Goal: Contribute content: Add original content to the website for others to see

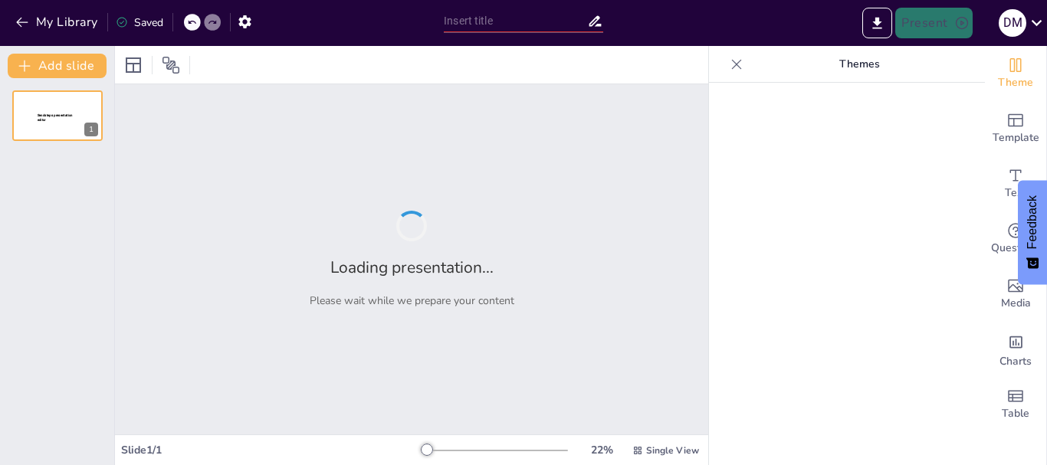
type input "Mensajes Positivos: La Clave para la Comunicación en Grupo"
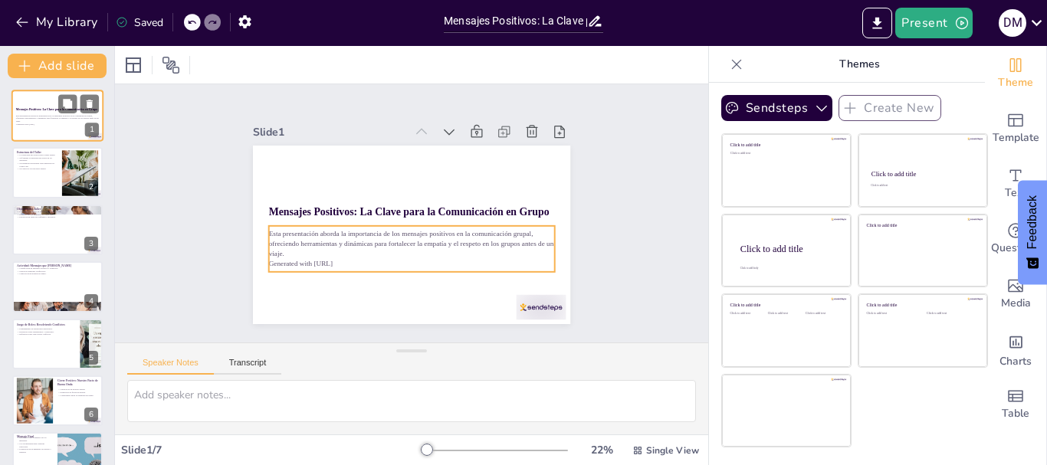
click at [67, 114] on p "Esta presentación aborda la importancia de los mensajes positivos en la comunic…" at bounding box center [57, 118] width 83 height 8
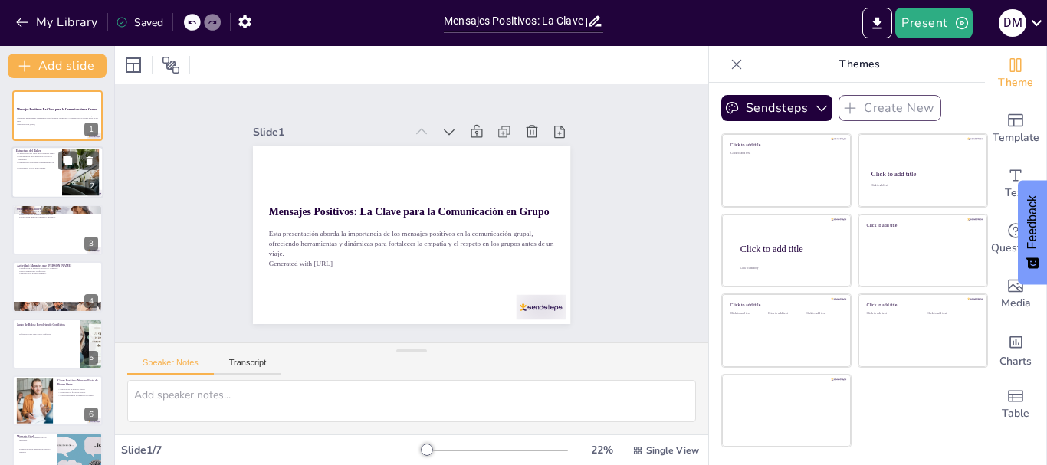
click at [51, 181] on div at bounding box center [57, 173] width 92 height 52
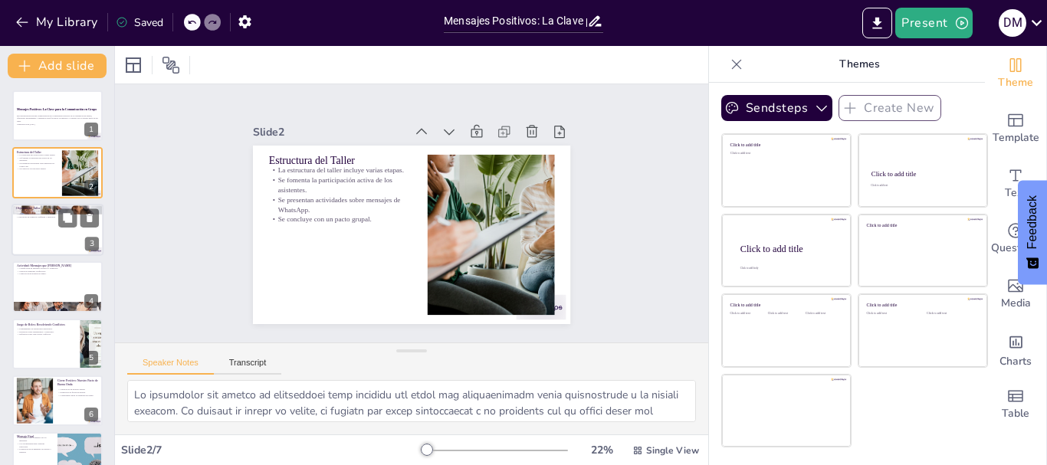
click at [64, 247] on div at bounding box center [57, 230] width 92 height 52
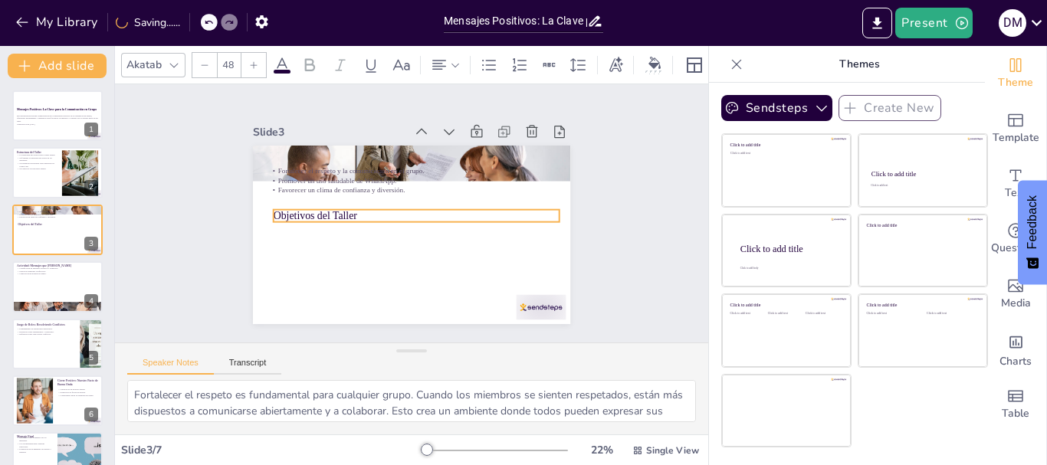
drag, startPoint x: 294, startPoint y: 160, endPoint x: 297, endPoint y: 213, distance: 53.0
click at [297, 213] on p "Objetivos del Taller" at bounding box center [415, 216] width 283 height 74
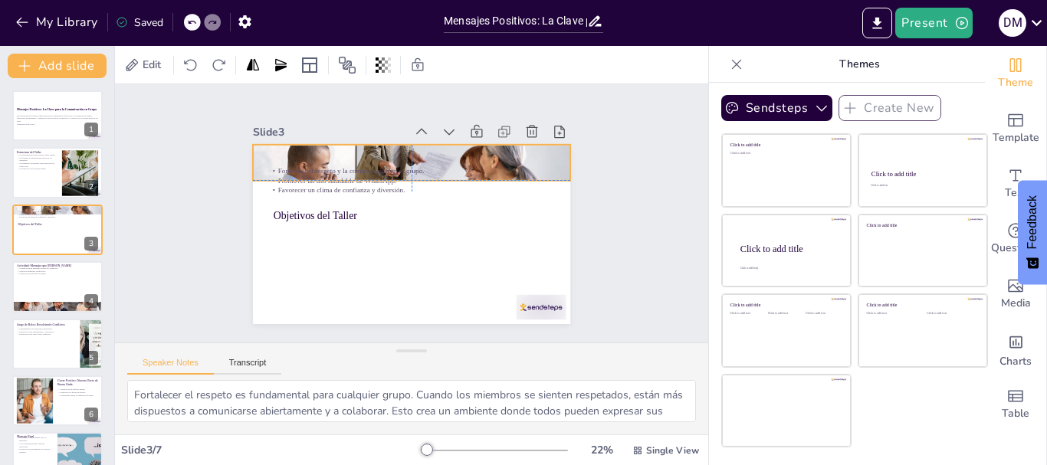
drag, startPoint x: 295, startPoint y: 155, endPoint x: 296, endPoint y: 165, distance: 10.0
click at [296, 163] on div "Objetivos del Taller Fortalecer el respeto y la comunicación en el grupo. Promo…" at bounding box center [419, 146] width 316 height 33
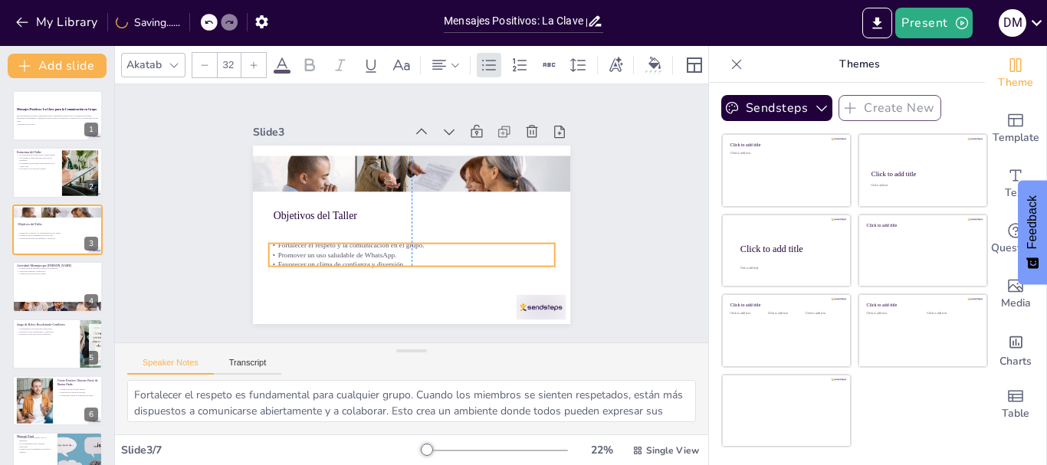
drag, startPoint x: 299, startPoint y: 172, endPoint x: 296, endPoint y: 245, distance: 72.9
click at [296, 250] on p "Promover un uso saludable de WhatsApp." at bounding box center [412, 255] width 286 height 10
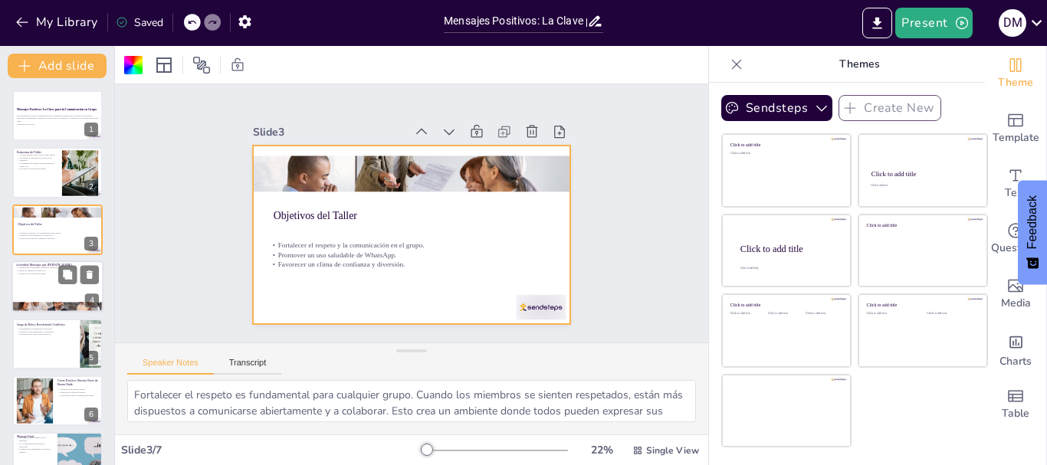
click at [57, 296] on div at bounding box center [57, 287] width 92 height 52
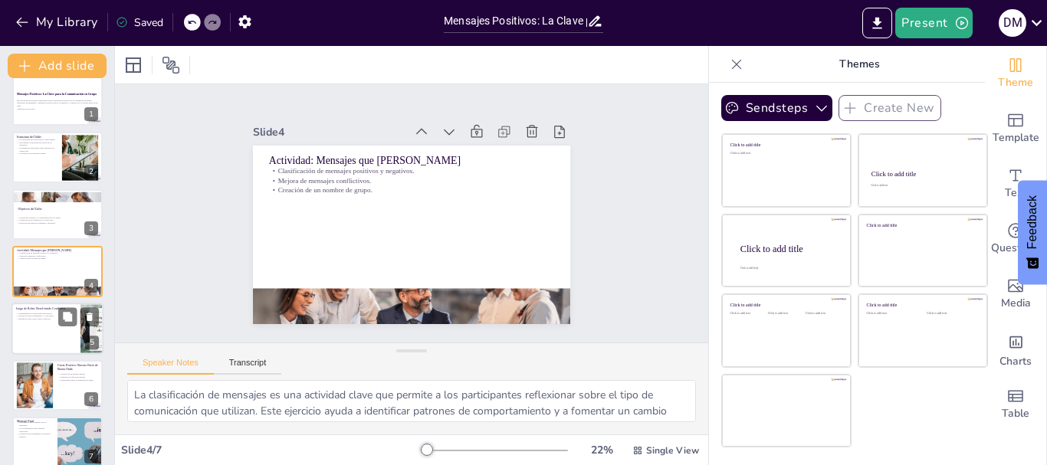
click at [57, 312] on p "Planteamiento de situaciones hipotéticas." at bounding box center [46, 312] width 60 height 3
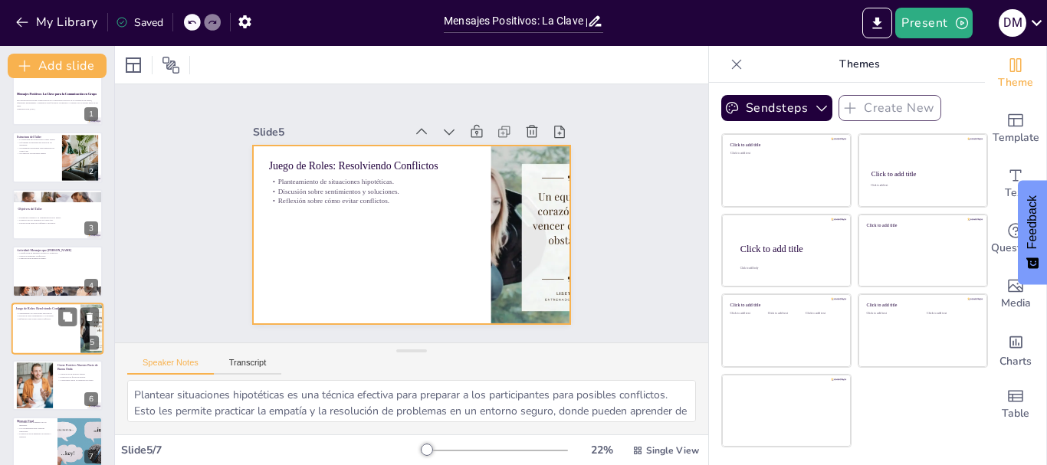
scroll to position [31, 0]
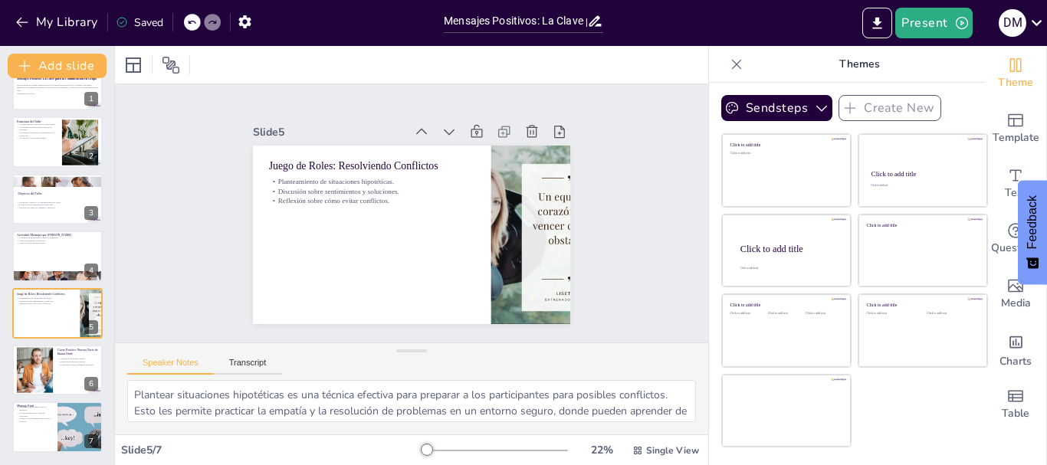
click at [10, 21] on div "My Library Saved" at bounding box center [129, 22] width 259 height 28
click at [192, 25] on icon at bounding box center [191, 22] width 9 height 9
type textarea "Fortalecer el respeto es fundamental para cualquier grupo. Cuando los miembros …"
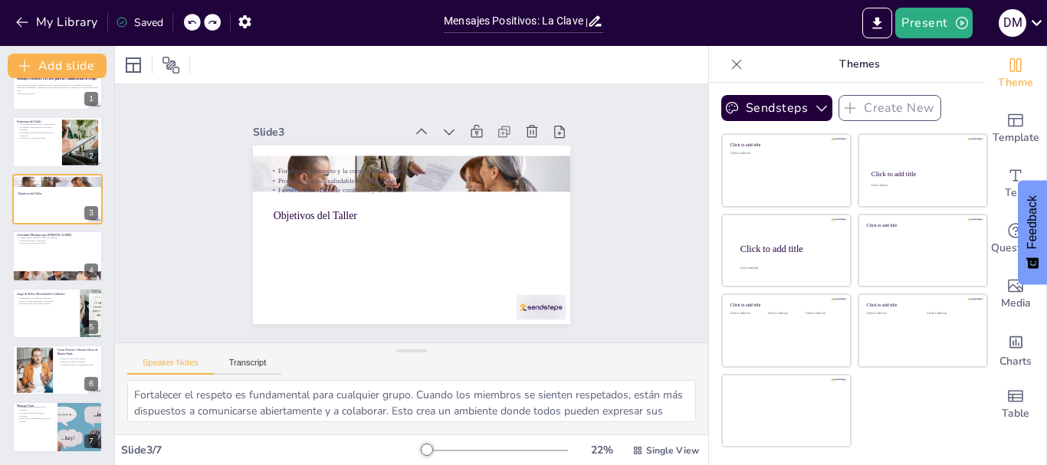
click at [192, 25] on icon at bounding box center [191, 22] width 9 height 9
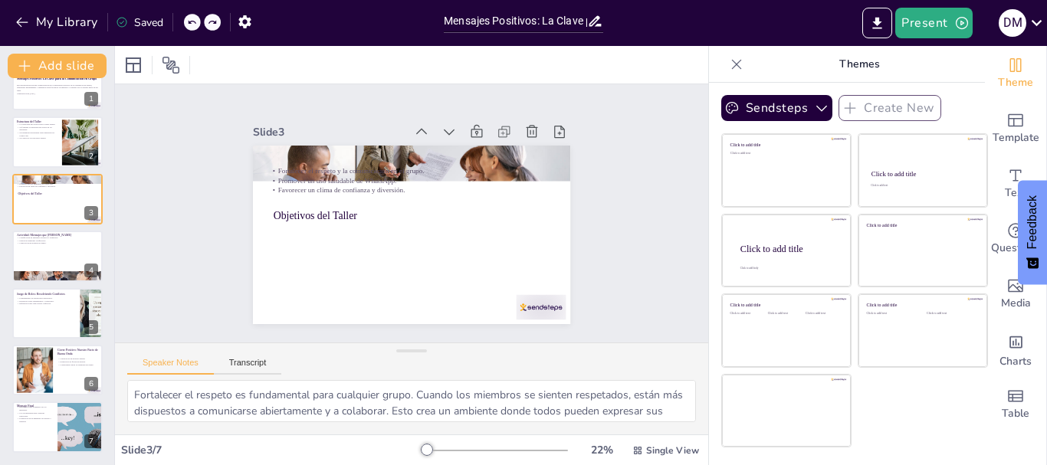
click at [192, 25] on icon at bounding box center [191, 22] width 9 height 9
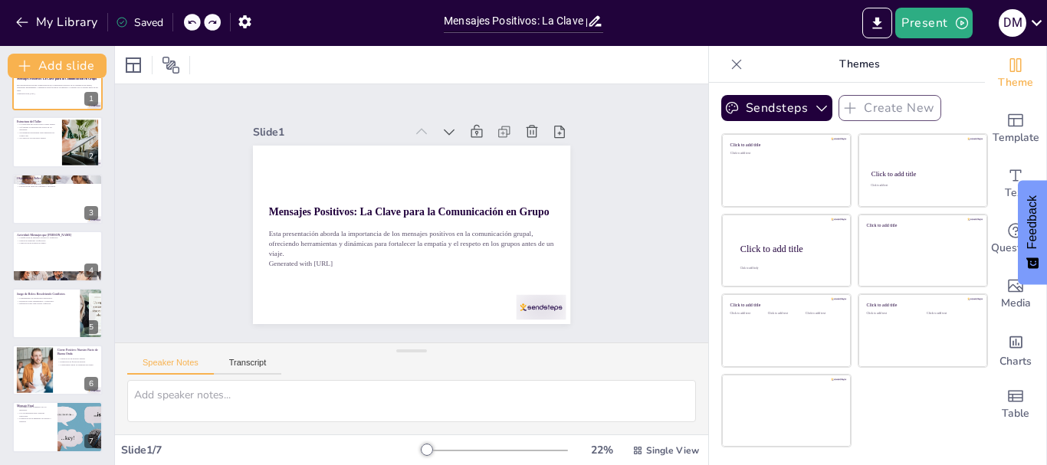
click at [192, 25] on icon at bounding box center [191, 22] width 9 height 9
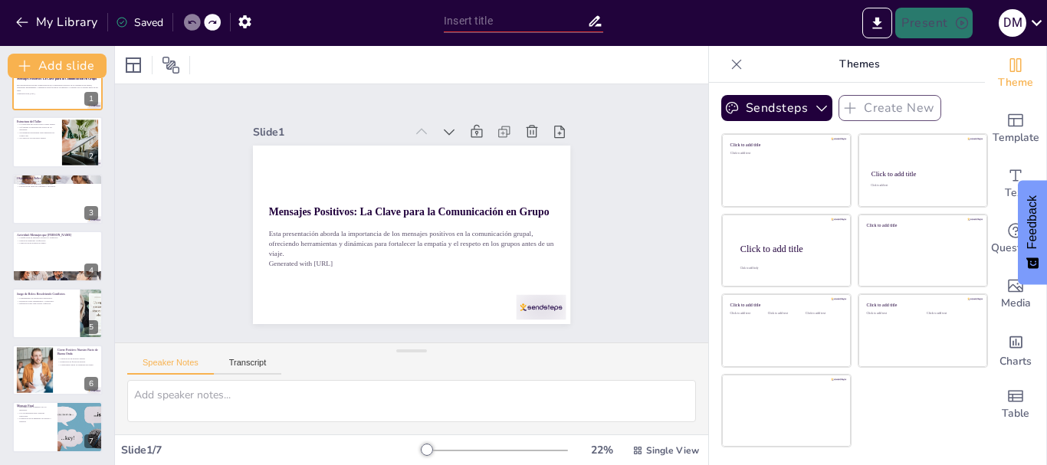
click at [192, 25] on icon at bounding box center [191, 22] width 9 height 9
click at [25, 21] on icon "button" at bounding box center [22, 22] width 15 height 15
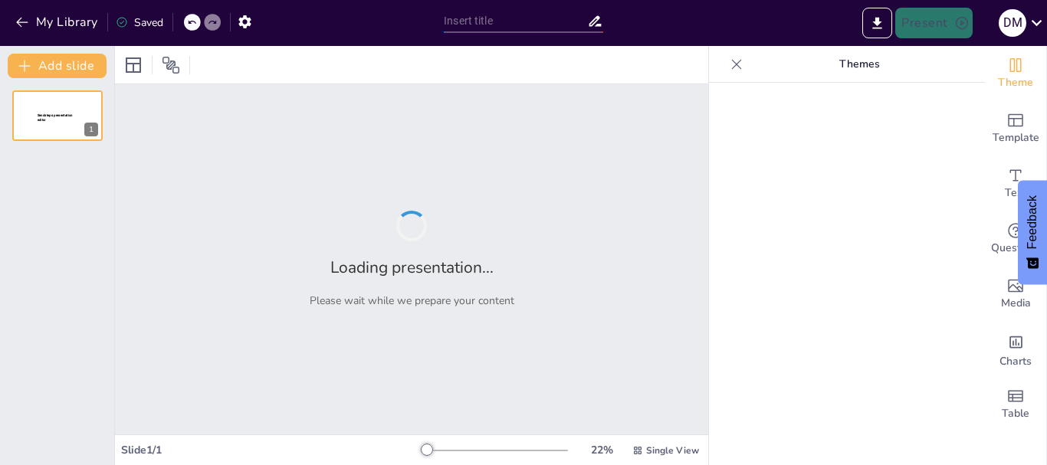
type input "Mensajes Positivos: La Clave para la Comunicación en Grupo"
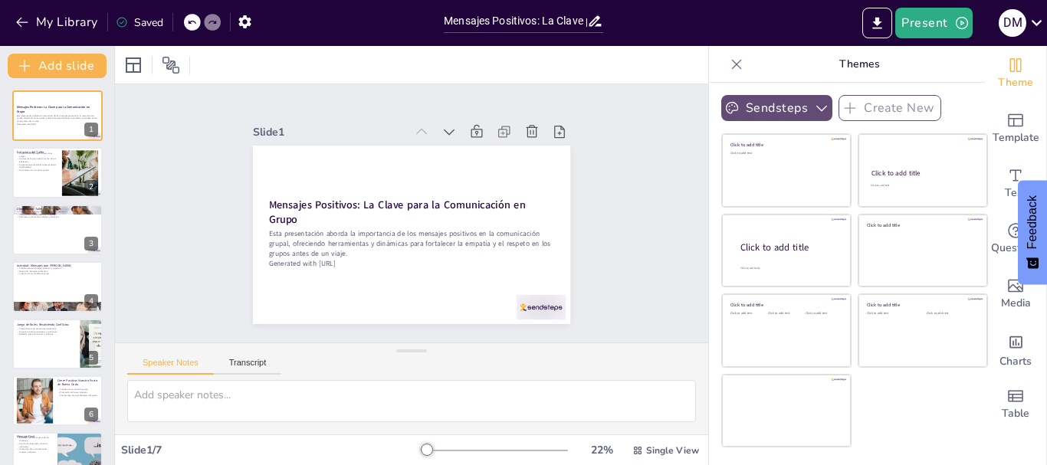
click at [814, 104] on icon "button" at bounding box center [821, 107] width 15 height 15
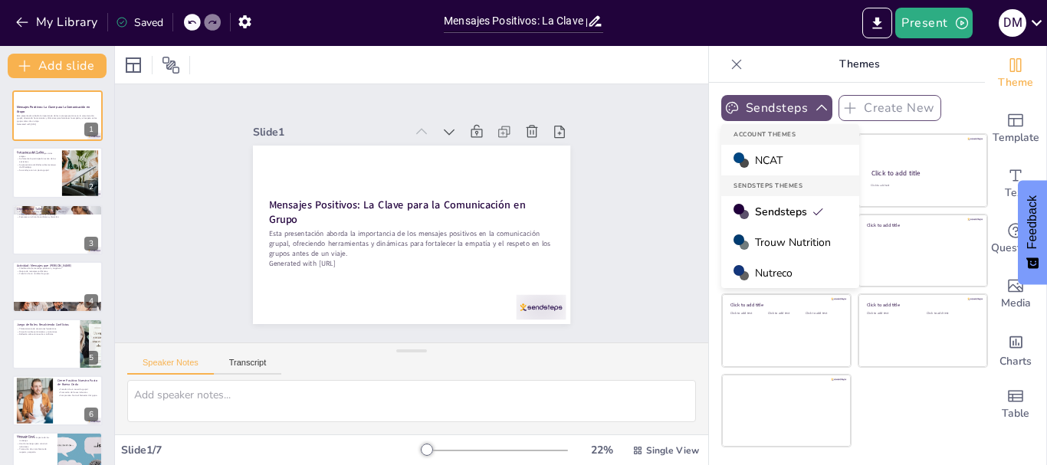
click at [931, 74] on p "Themes" at bounding box center [859, 64] width 221 height 37
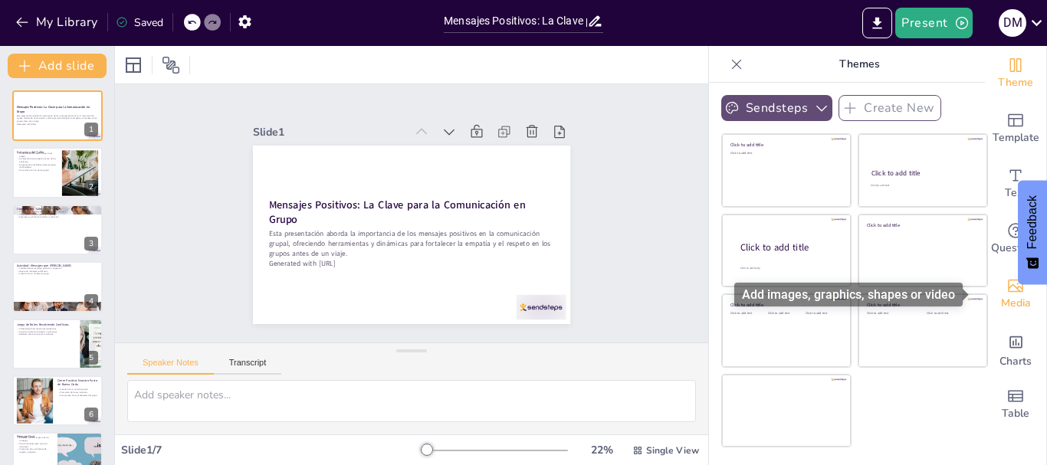
click at [1007, 290] on icon "Add images, graphics, shapes or video" at bounding box center [1016, 286] width 18 height 18
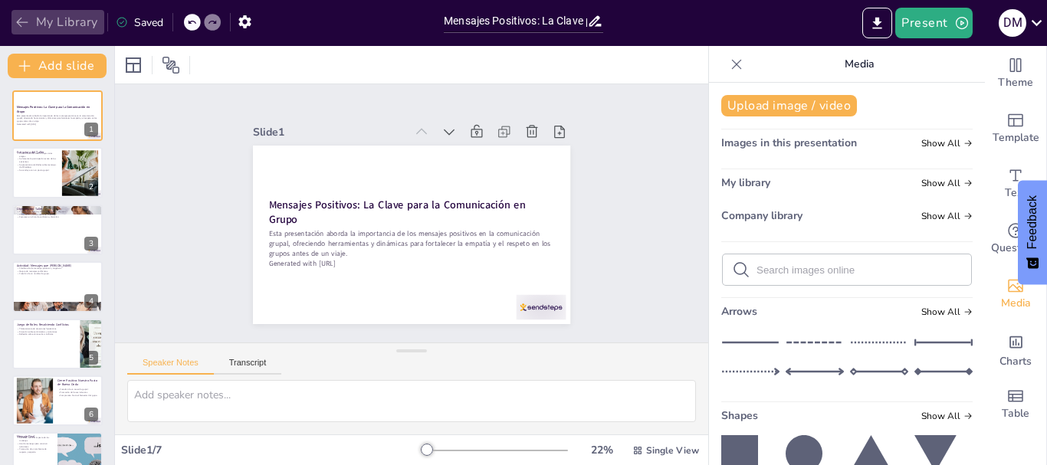
click at [21, 20] on icon "button" at bounding box center [22, 22] width 15 height 15
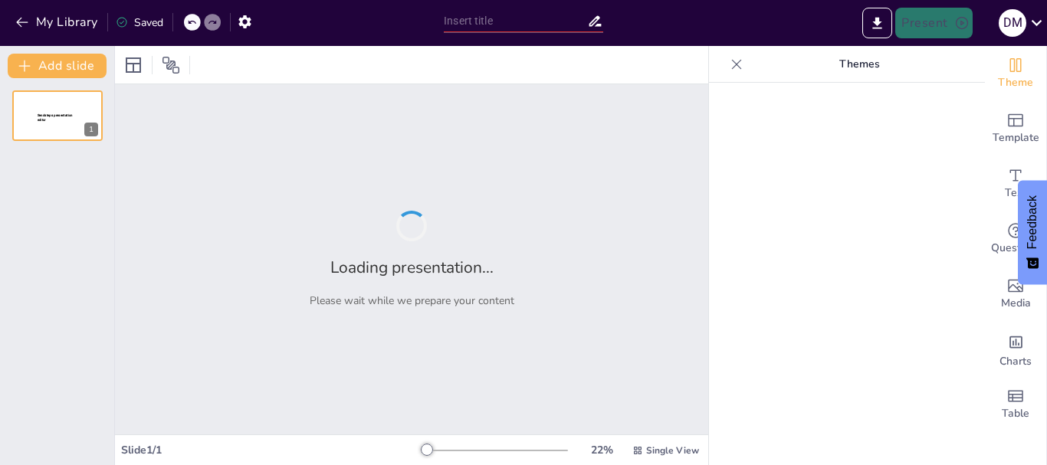
type input "Fortaleciendo Vínculos: La Esencia de una Buena Amistad"
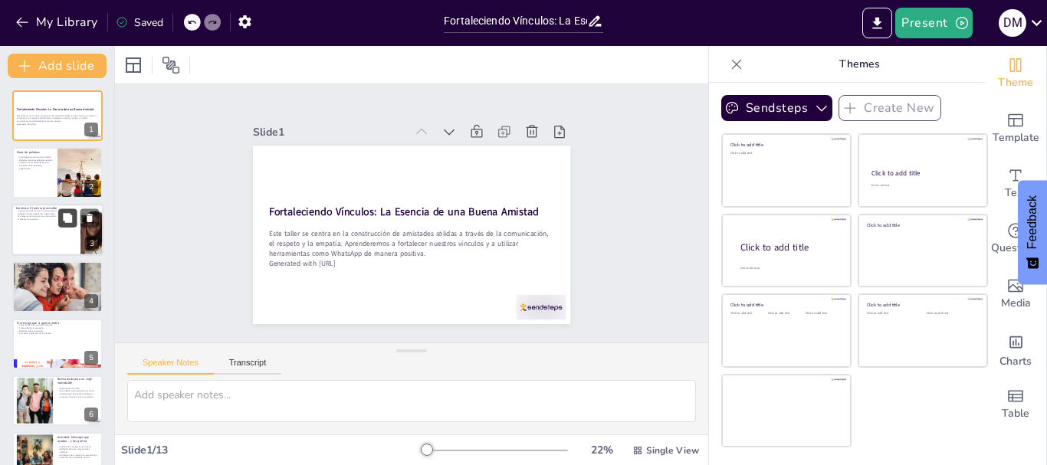
checkbox input "true"
click at [74, 224] on button at bounding box center [67, 218] width 18 height 18
type textarea "El tono es crucial en la comunicación, especialmente en mensajes escritos. Sin …"
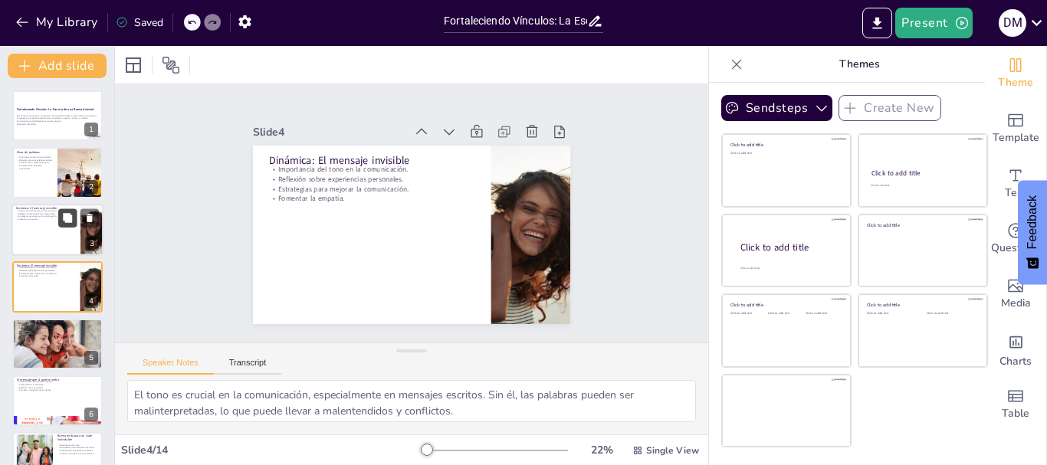
scroll to position [15, 0]
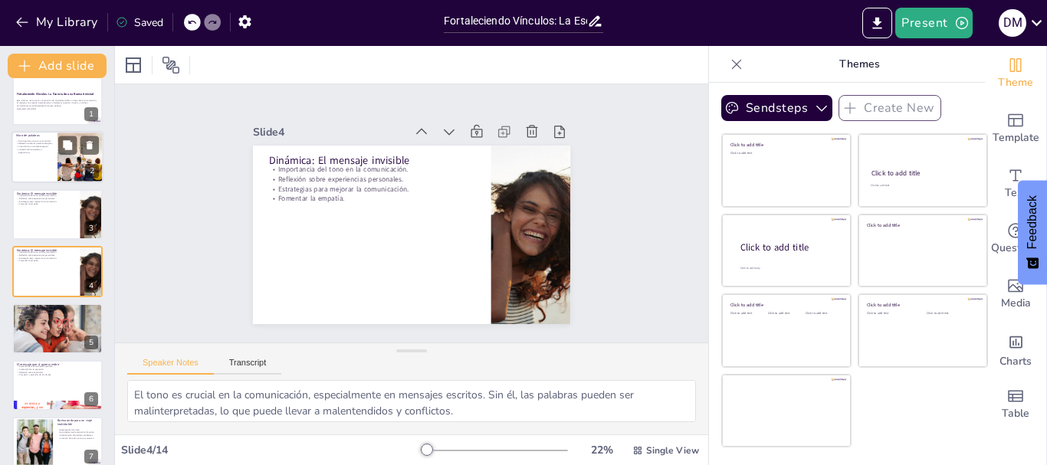
checkbox input "true"
click at [82, 177] on div at bounding box center [80, 158] width 92 height 52
type textarea "Es importante que todos participen y compartan sus pensamientos. Al hacerlo, no…"
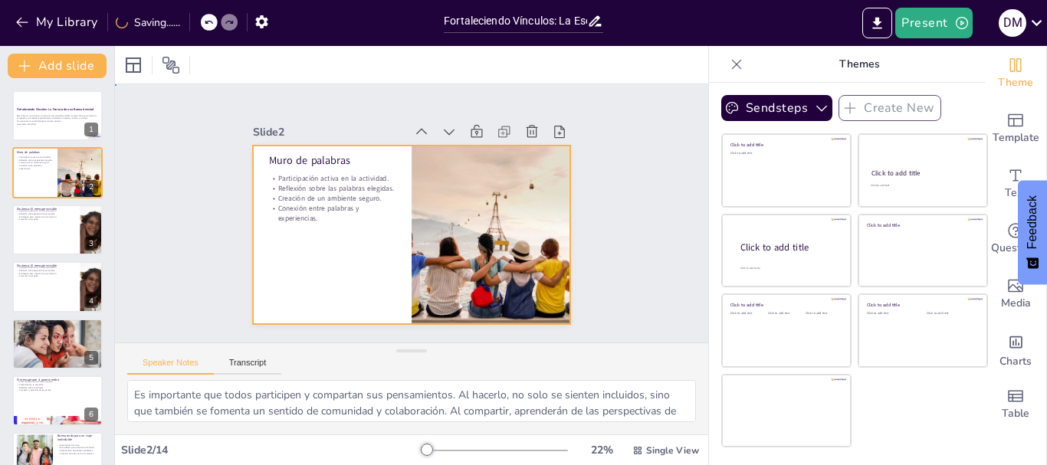
click at [375, 258] on div at bounding box center [403, 233] width 363 height 292
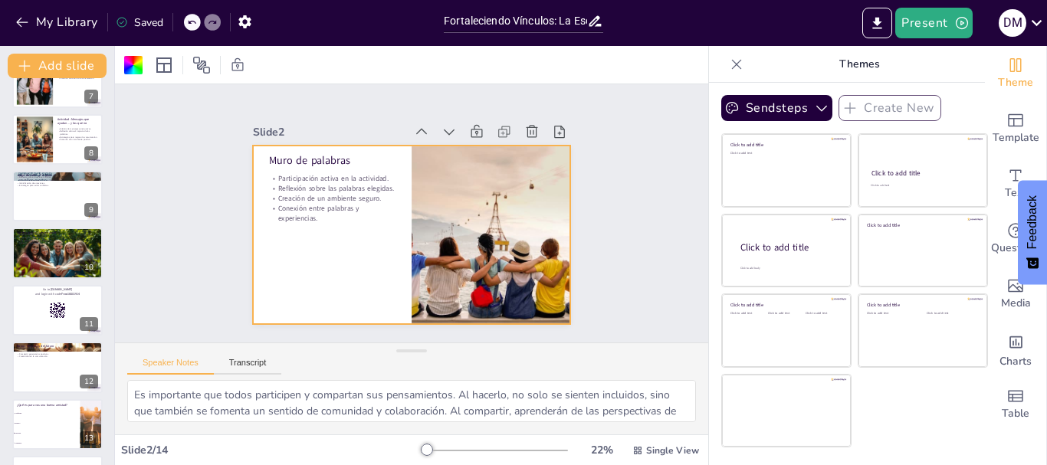
scroll to position [429, 0]
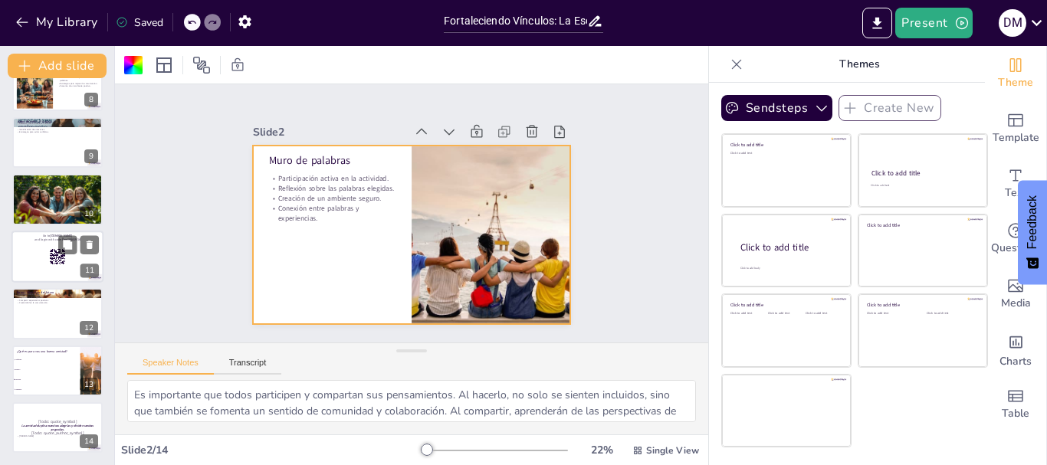
checkbox input "true"
click at [51, 250] on rect at bounding box center [52, 251] width 2 height 2
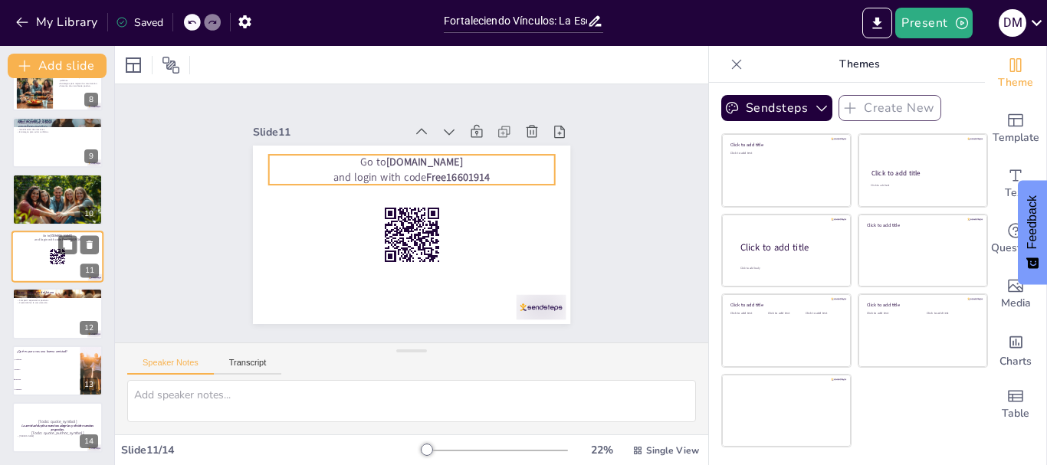
scroll to position [414, 0]
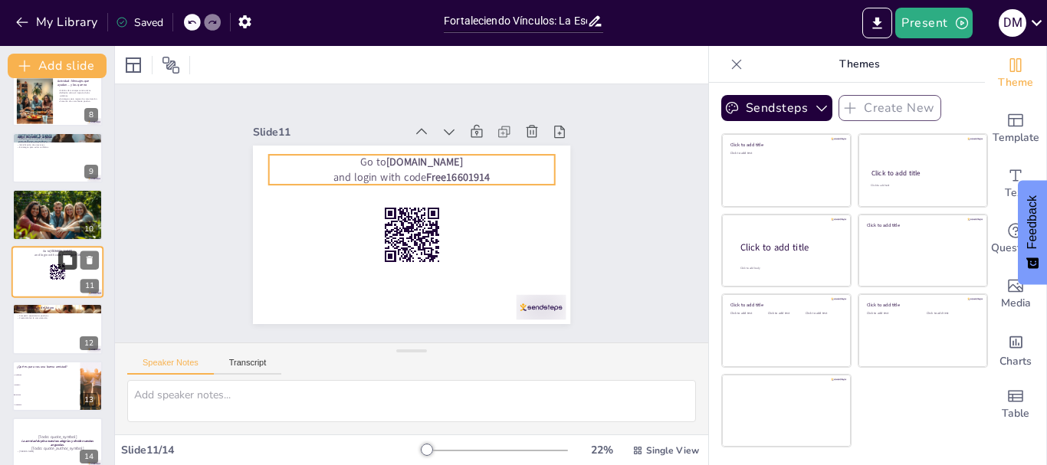
checkbox input "true"
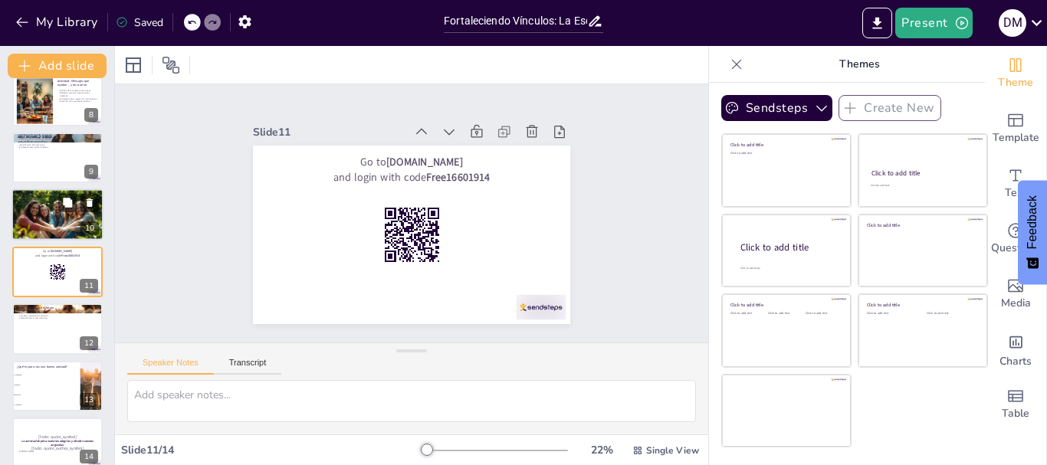
click at [94, 261] on button at bounding box center [89, 260] width 18 height 18
type textarea "Reflexionar sobre el viaje les ayudará a apreciar la experiencia y a valorar la…"
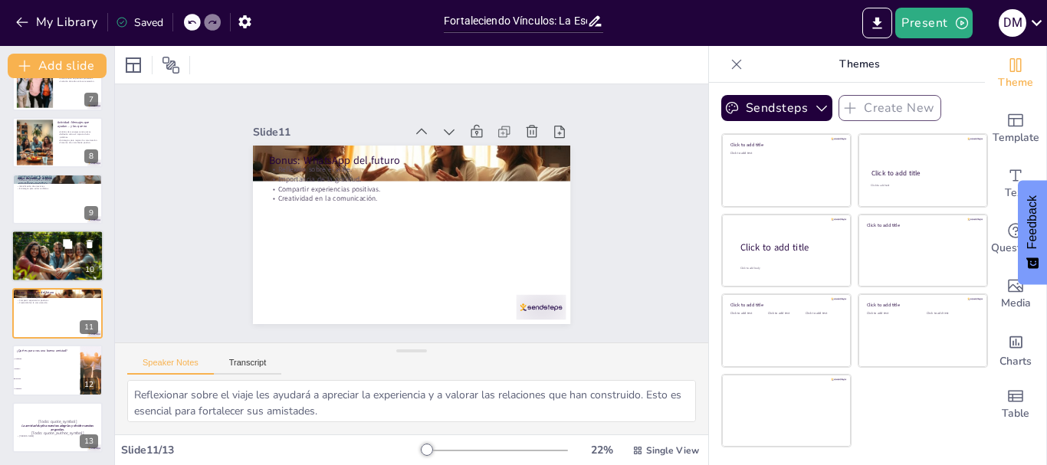
scroll to position [373, 0]
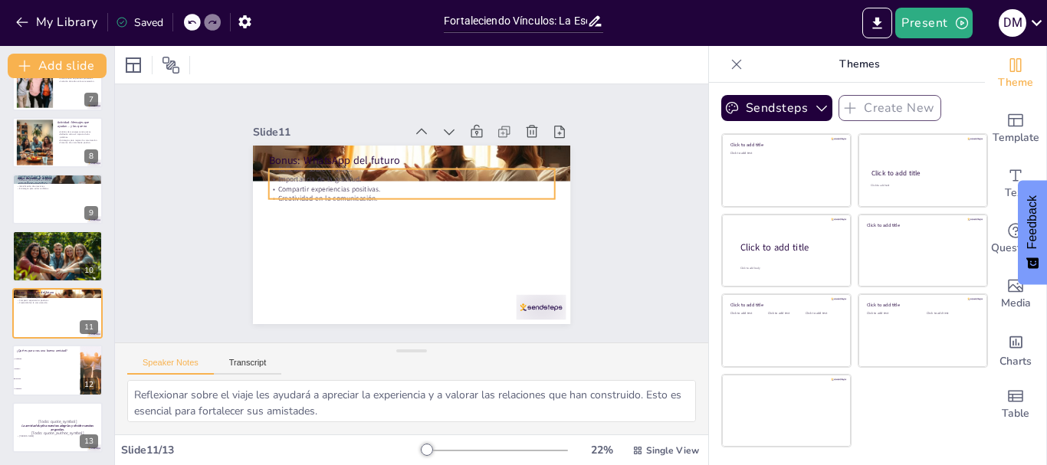
checkbox input "true"
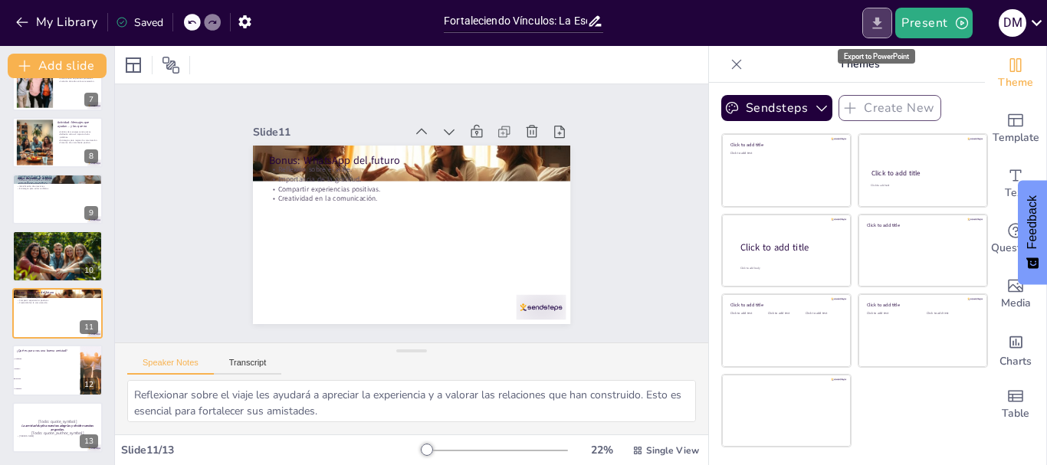
click at [875, 14] on button "Export to PowerPoint" at bounding box center [877, 23] width 30 height 31
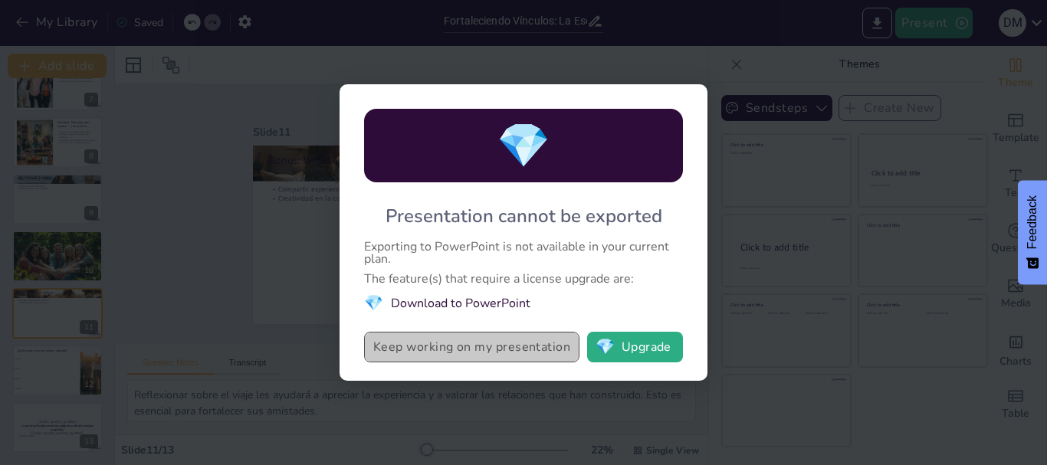
click at [529, 337] on button "Keep working on my presentation" at bounding box center [471, 347] width 215 height 31
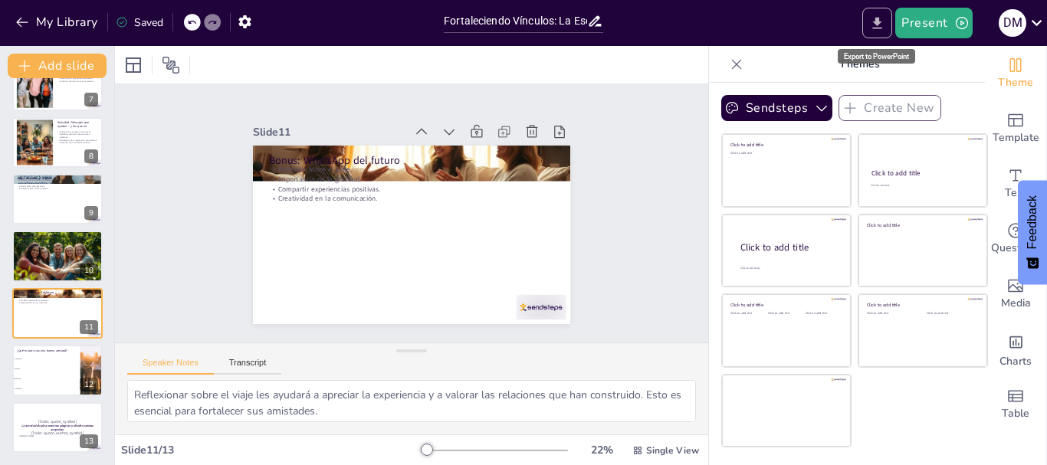
click at [874, 15] on icon "Export to PowerPoint" at bounding box center [877, 23] width 16 height 16
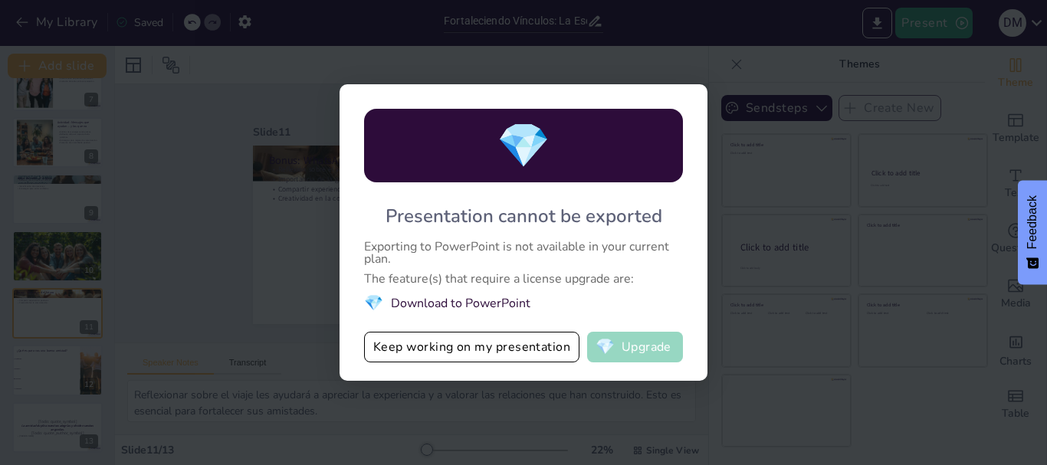
click at [655, 351] on button "💎 Upgrade" at bounding box center [635, 347] width 96 height 31
